Goal: Transaction & Acquisition: Purchase product/service

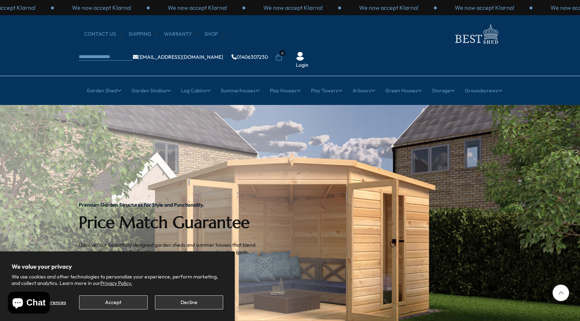
drag, startPoint x: 109, startPoint y: 302, endPoint x: 174, endPoint y: 268, distance: 73.5
click at [110, 302] on button "Accept" at bounding box center [113, 303] width 68 height 14
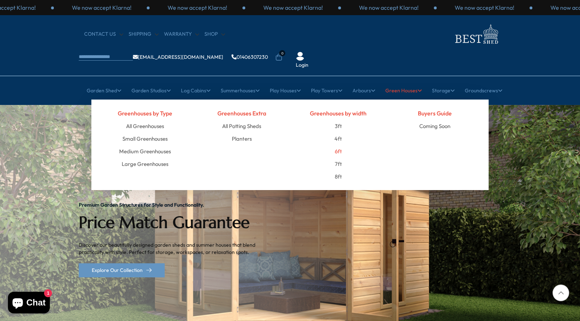
click at [339, 145] on link "6ft" at bounding box center [338, 151] width 7 height 13
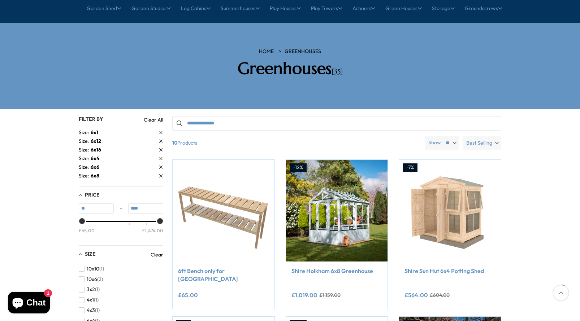
scroll to position [84, 0]
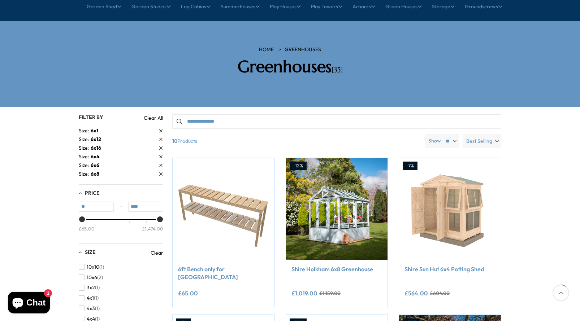
click at [96, 153] on span "6x4" at bounding box center [95, 156] width 9 height 7
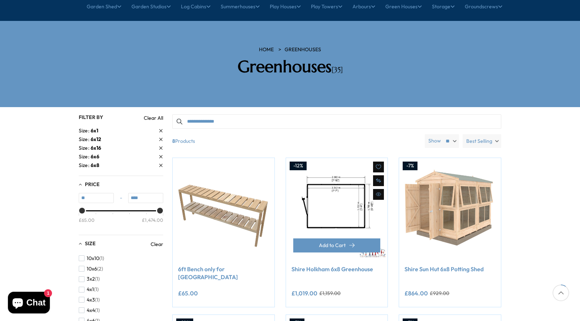
click at [337, 171] on img at bounding box center [337, 209] width 102 height 102
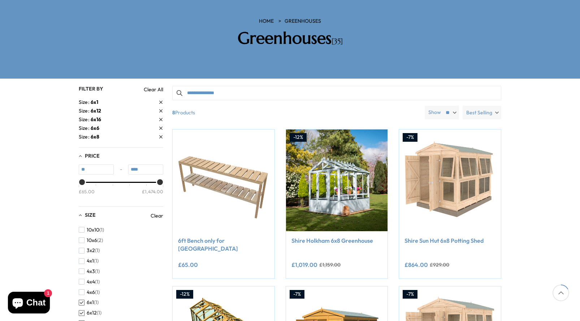
scroll to position [115, 0]
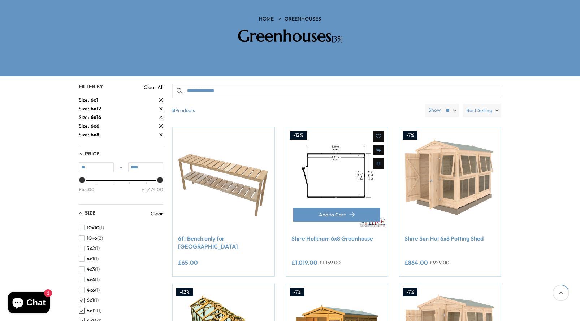
click at [330, 164] on img at bounding box center [337, 178] width 102 height 102
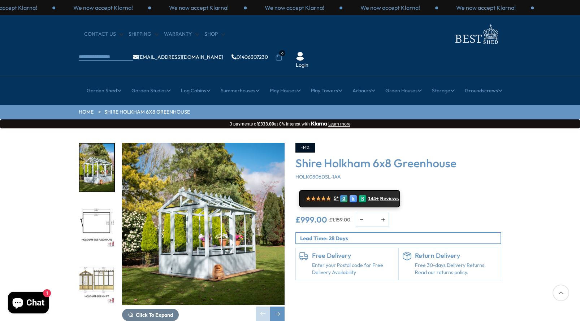
click at [99, 200] on img "2 / 9" at bounding box center [96, 224] width 35 height 48
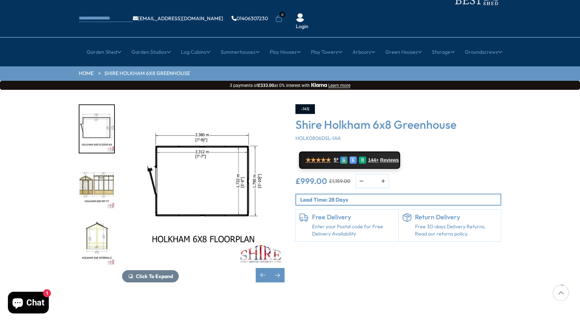
scroll to position [21, 0]
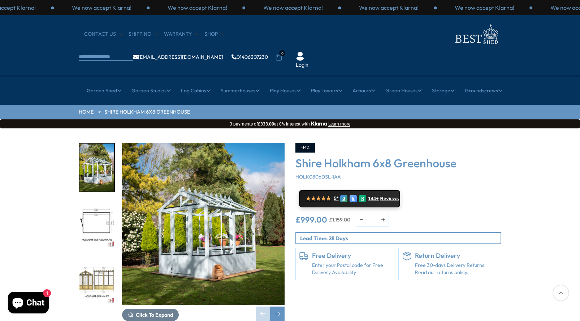
click at [222, 229] on img "1 / 9" at bounding box center [203, 224] width 163 height 163
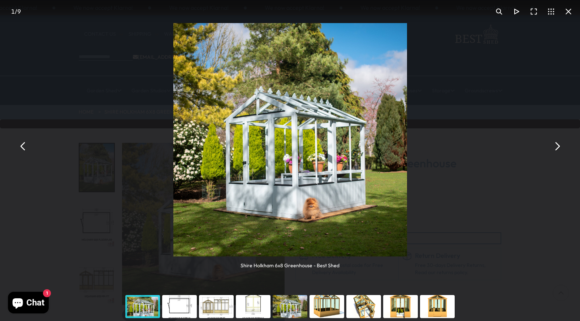
drag, startPoint x: 568, startPoint y: 11, endPoint x: 563, endPoint y: 14, distance: 5.8
click at [568, 11] on button "You can close this modal content with the ESC key" at bounding box center [568, 11] width 17 height 17
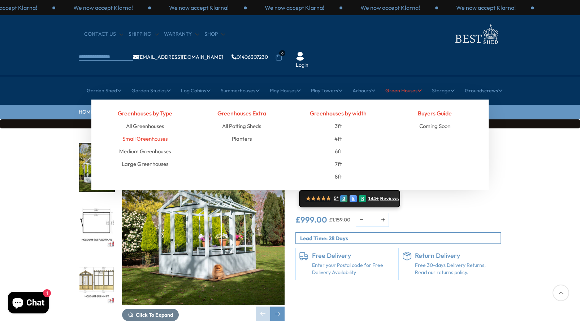
click at [150, 133] on link "Small Greenhouses" at bounding box center [144, 139] width 45 height 13
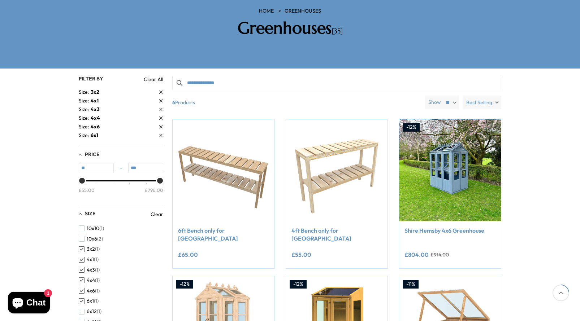
scroll to position [119, 0]
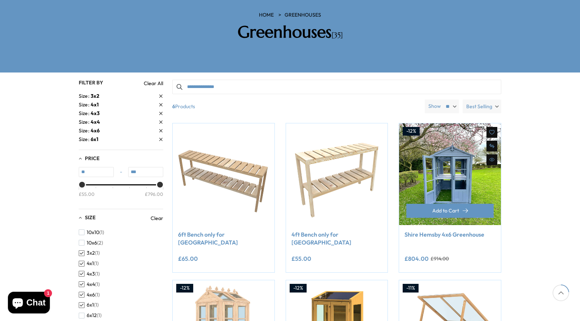
click at [459, 165] on img at bounding box center [450, 175] width 102 height 102
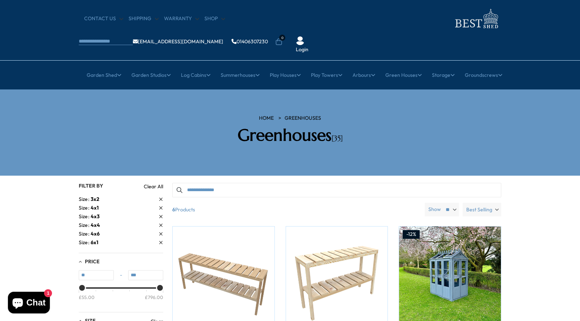
scroll to position [-1, 0]
